Goal: Transaction & Acquisition: Download file/media

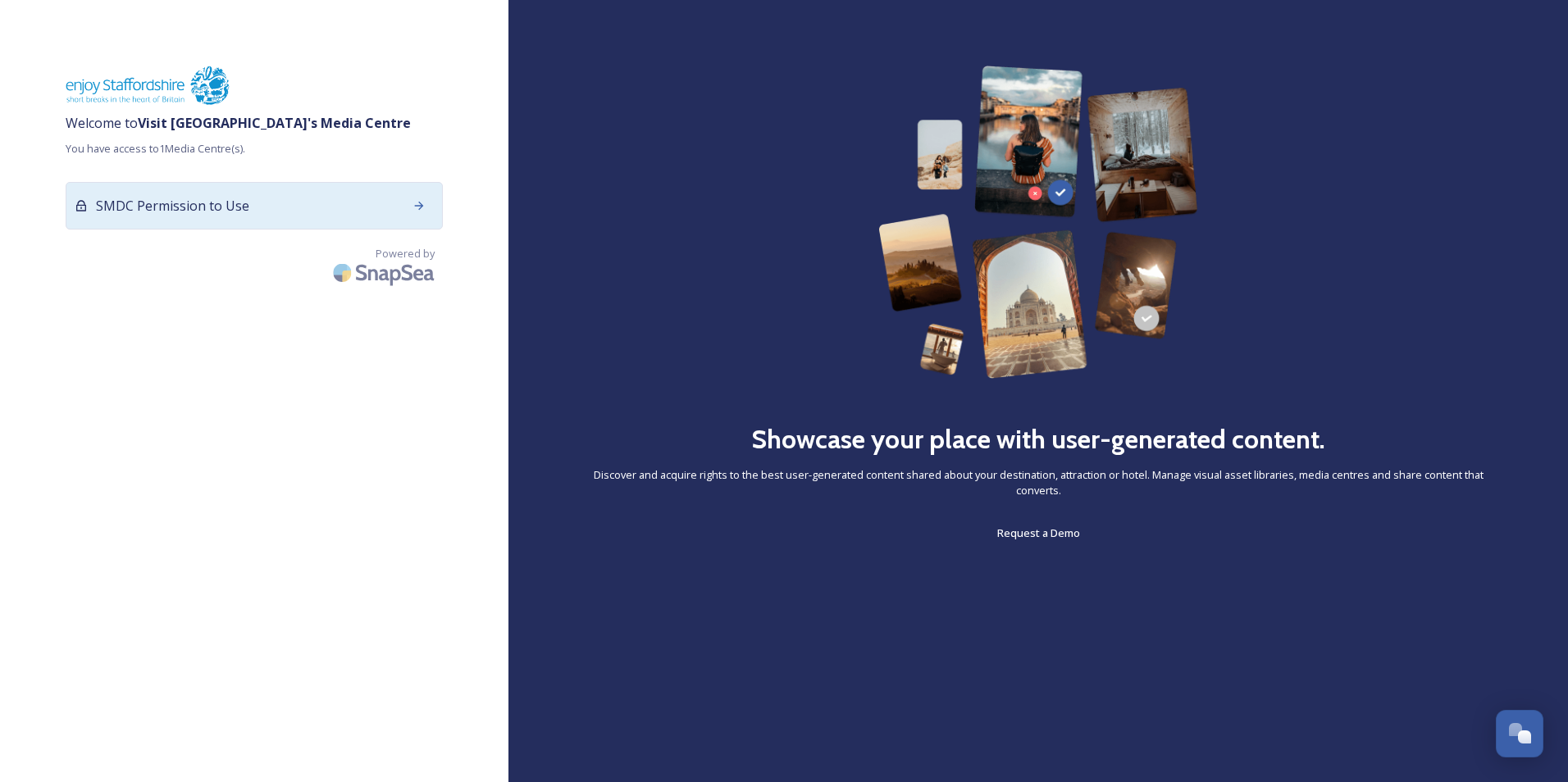
click at [340, 195] on div "SMDC Permission to Use" at bounding box center [254, 206] width 377 height 48
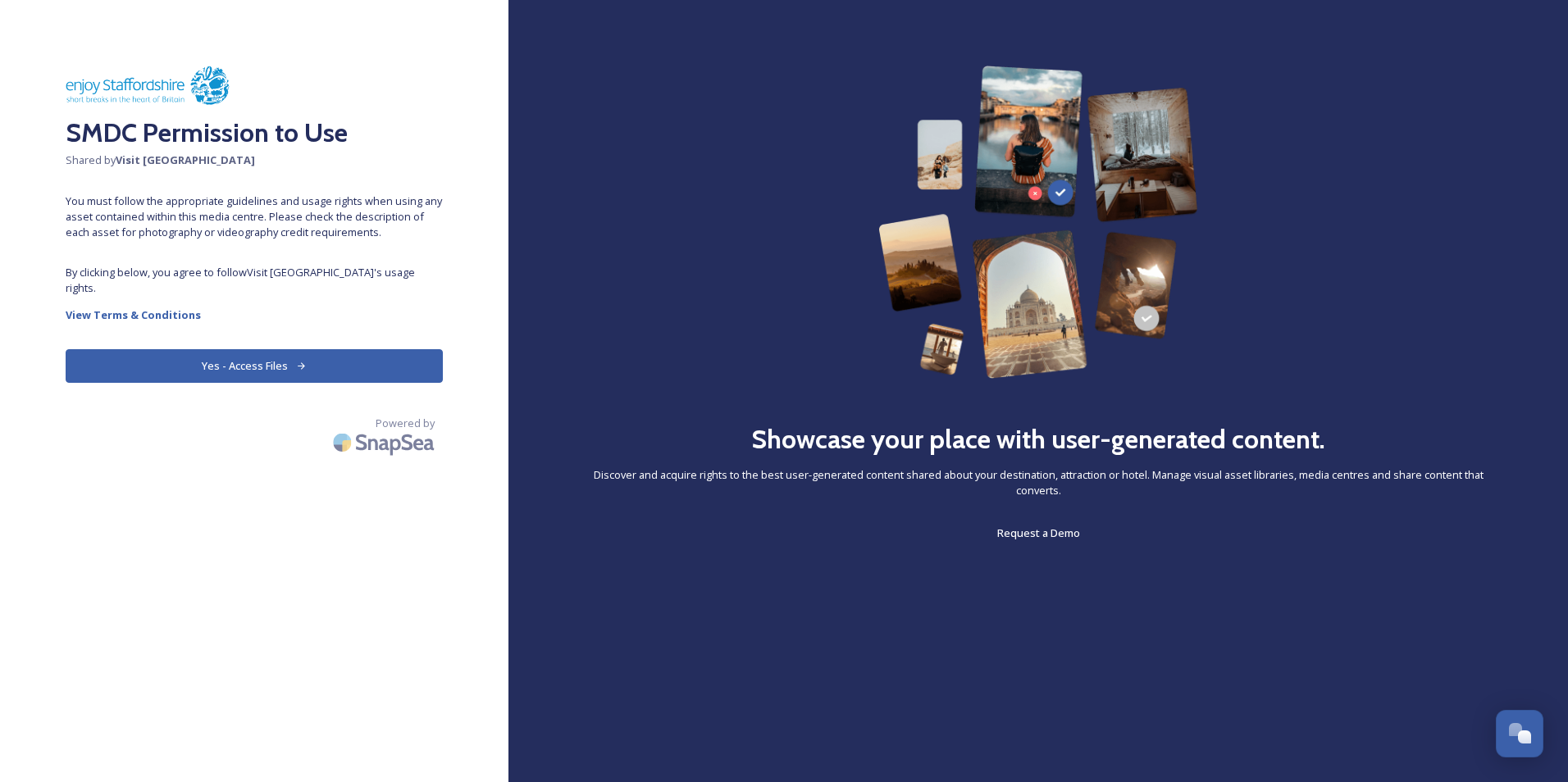
click at [326, 349] on button "Yes - Access Files" at bounding box center [254, 365] width 377 height 34
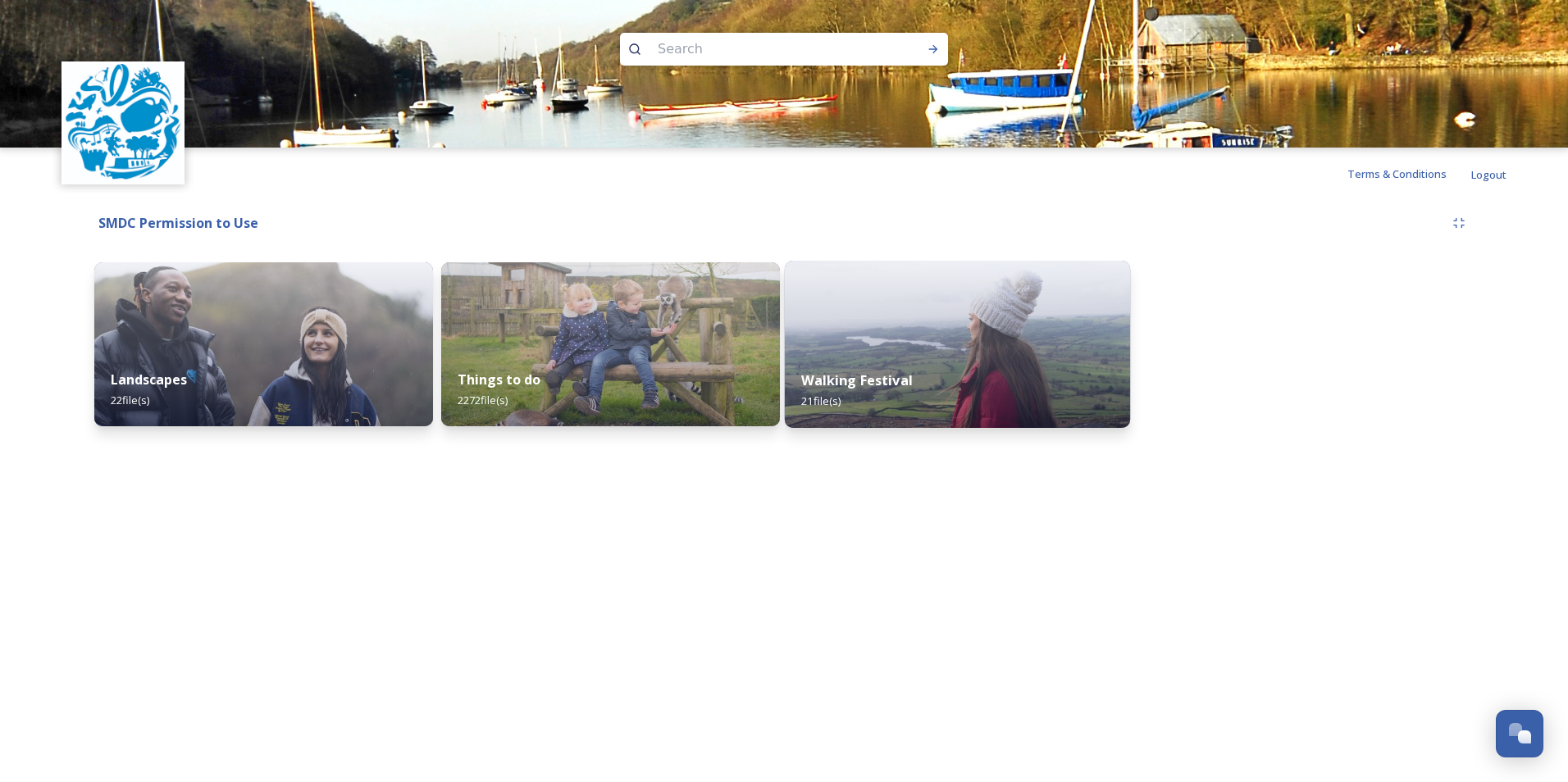
click at [920, 386] on div "Walking Festival 21 file(s)" at bounding box center [958, 391] width 345 height 75
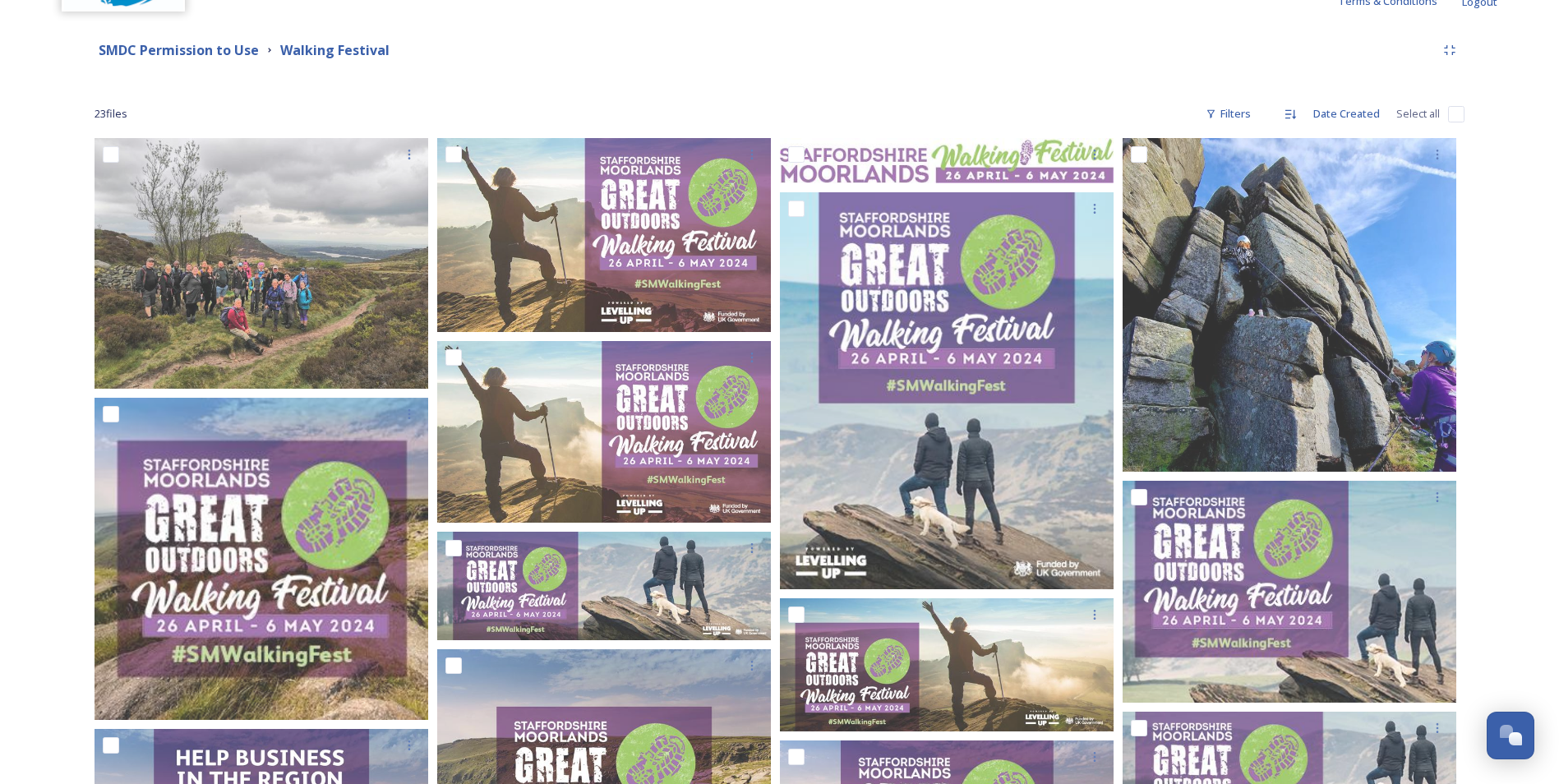
scroll to position [123, 0]
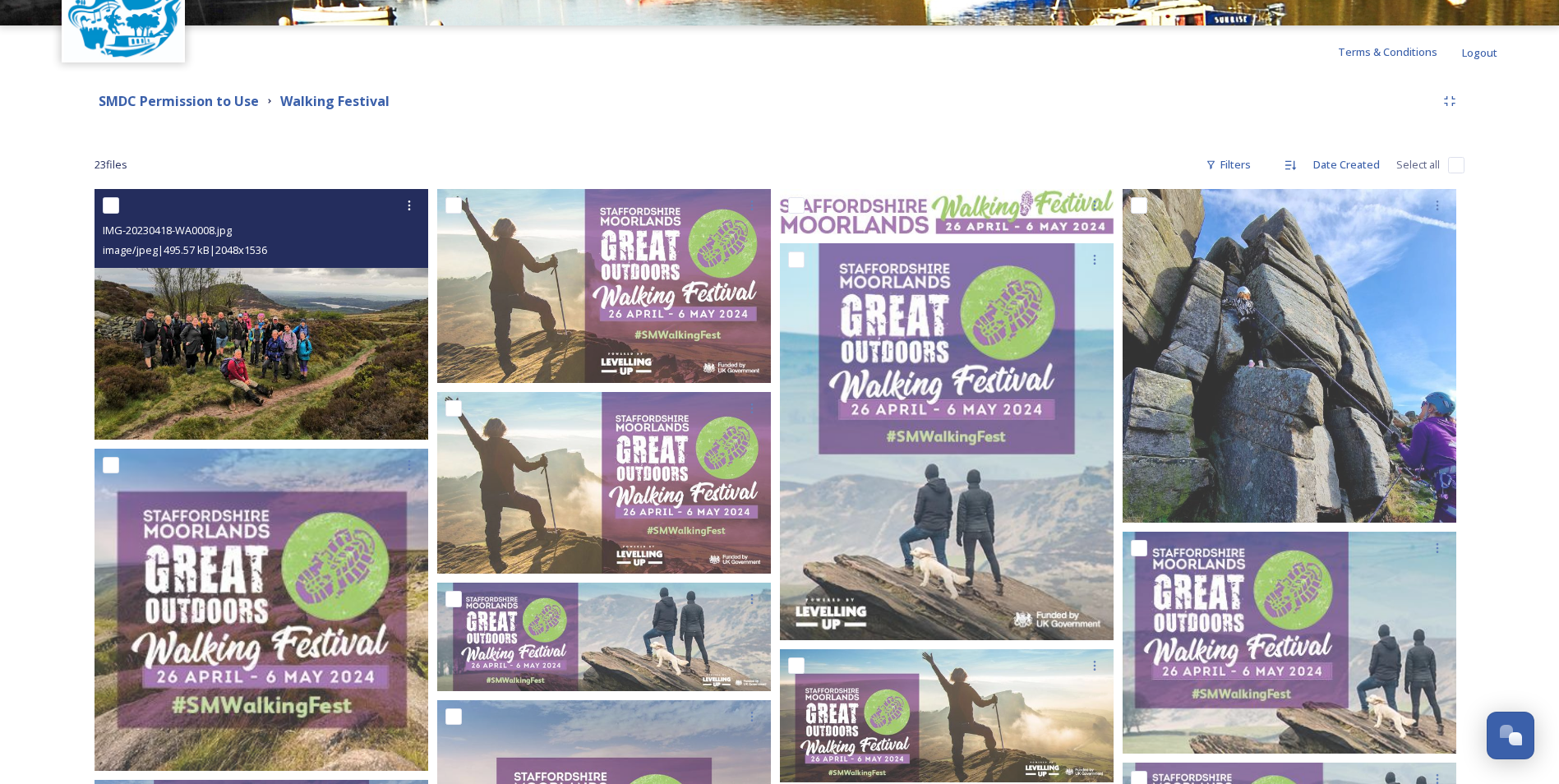
click at [318, 322] on img at bounding box center [261, 314] width 333 height 251
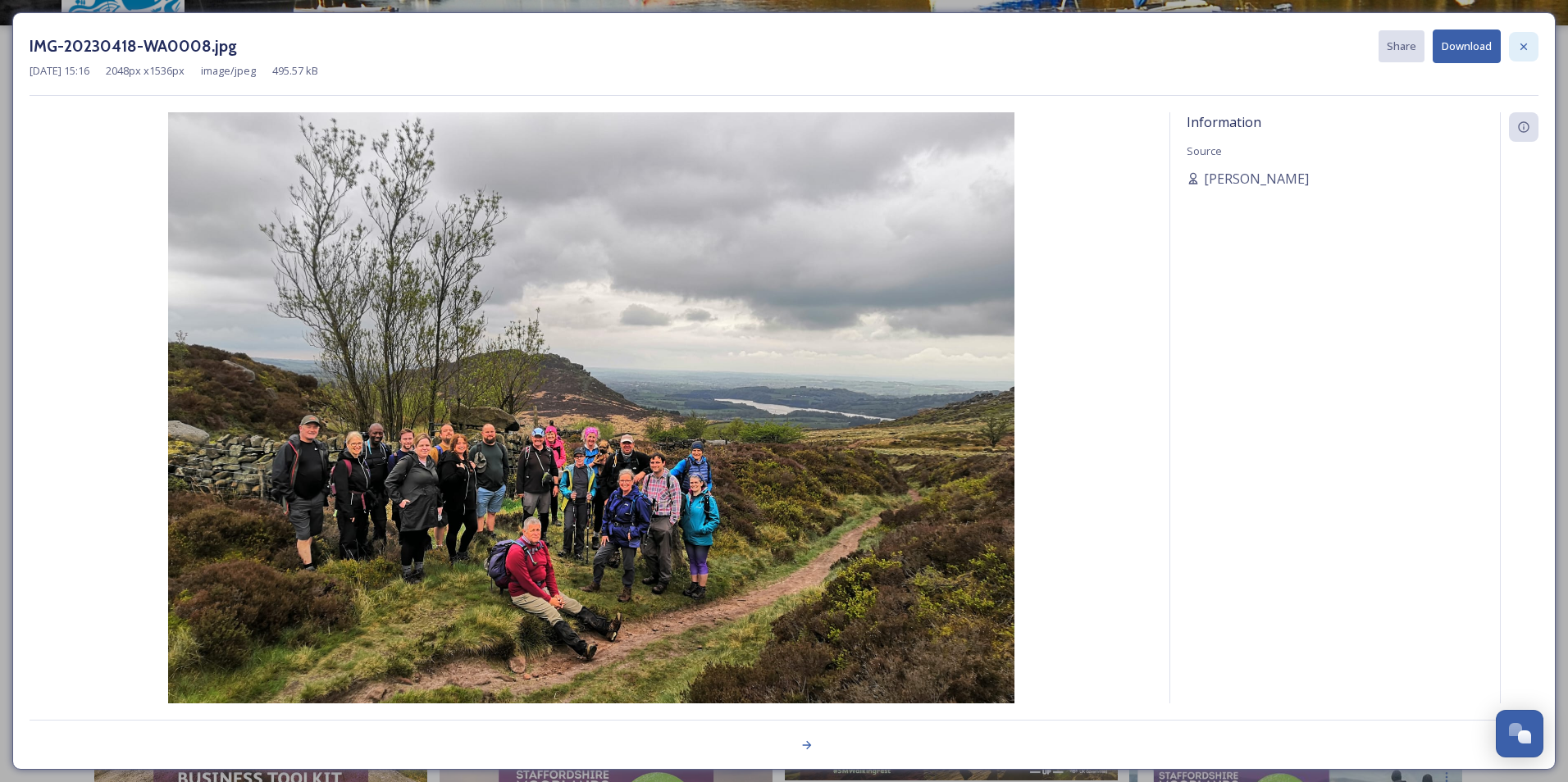
click at [1518, 45] on icon at bounding box center [1523, 47] width 13 height 13
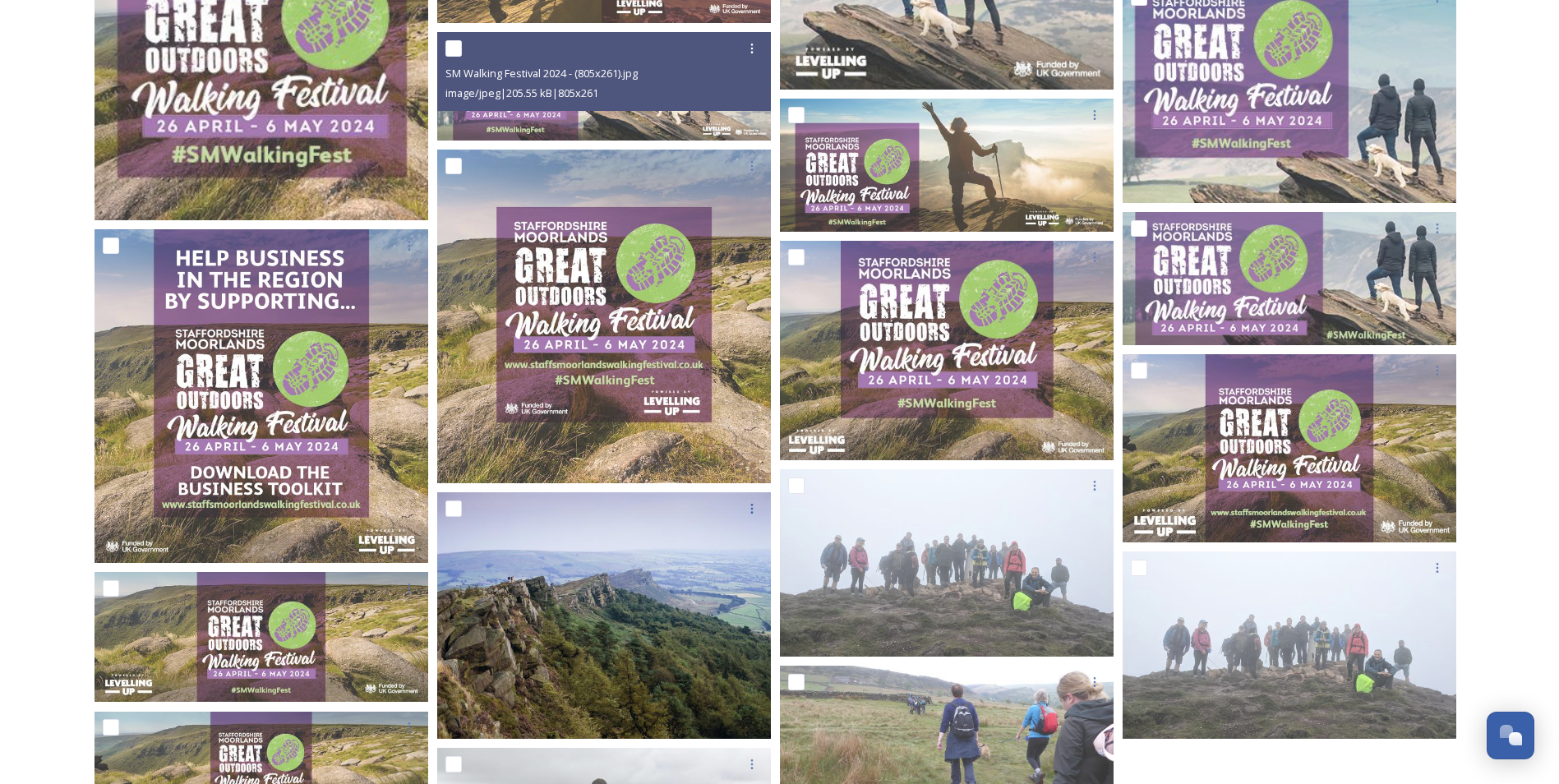
scroll to position [698, 0]
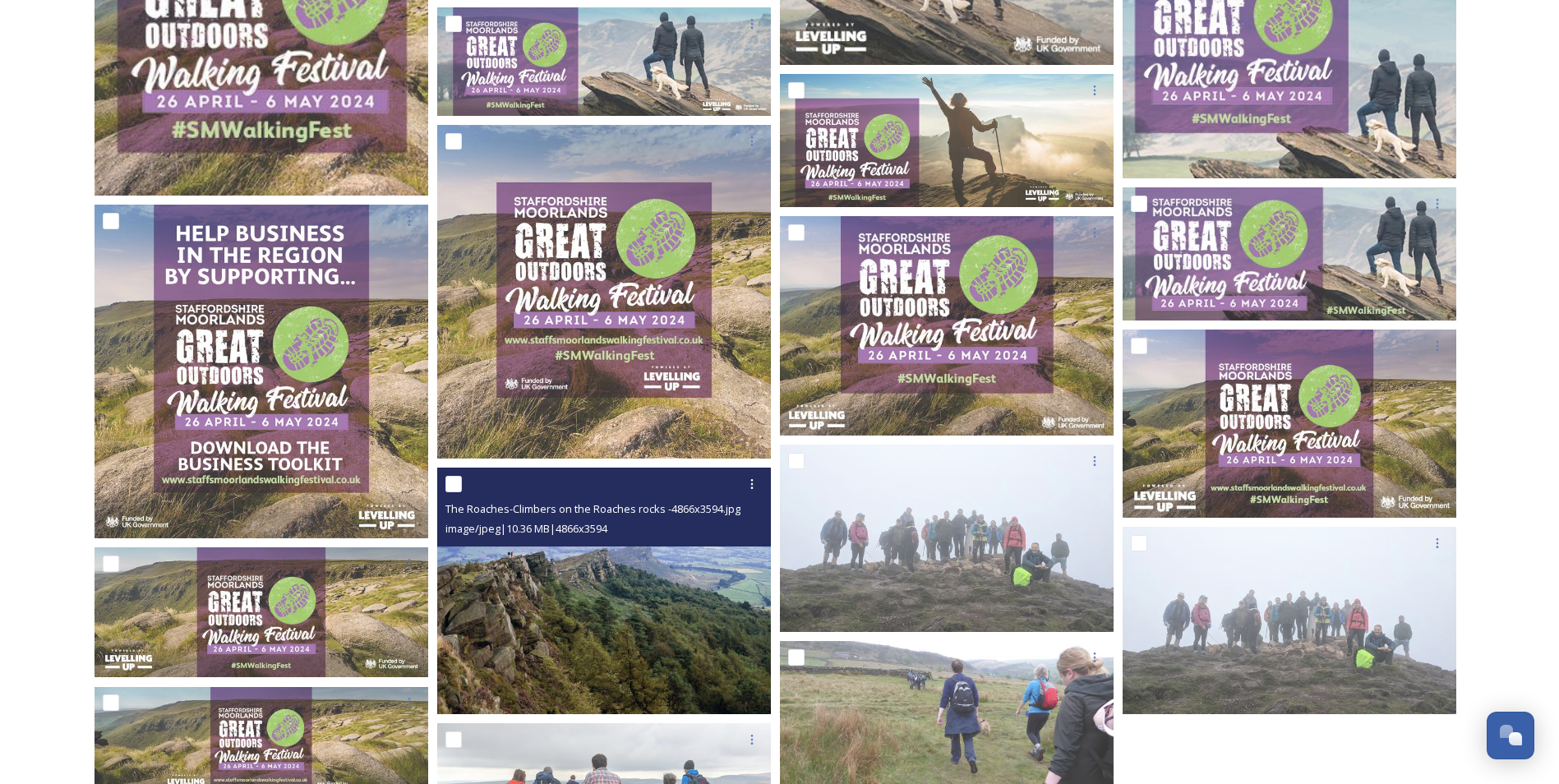
click at [680, 620] on img at bounding box center [604, 591] width 333 height 246
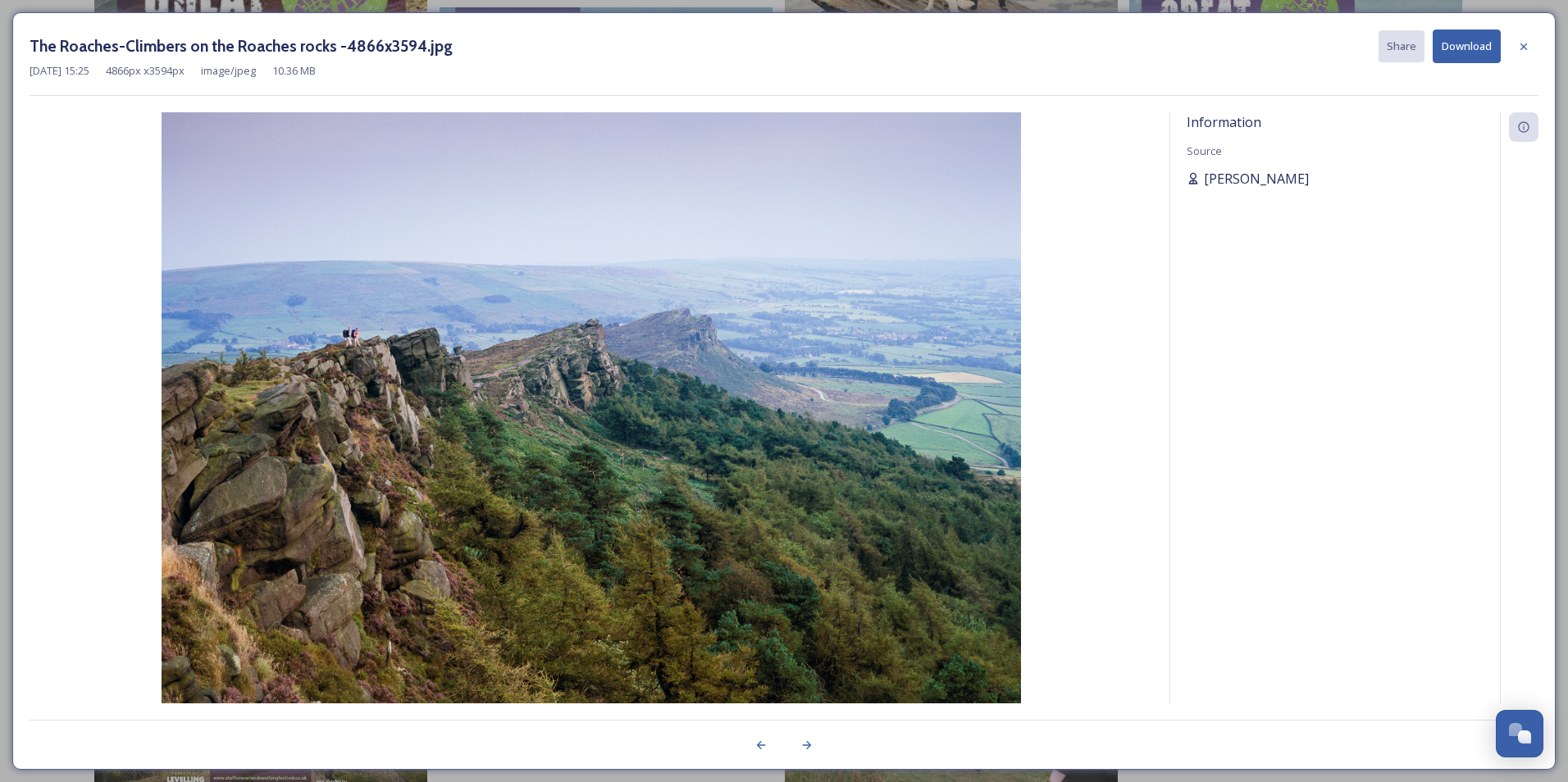
click at [1262, 176] on span "[PERSON_NAME]" at bounding box center [1255, 179] width 105 height 20
click at [1458, 50] on button "Download" at bounding box center [1466, 46] width 68 height 34
click at [1531, 44] on div at bounding box center [1523, 47] width 29 height 29
